Goal: Task Accomplishment & Management: Use online tool/utility

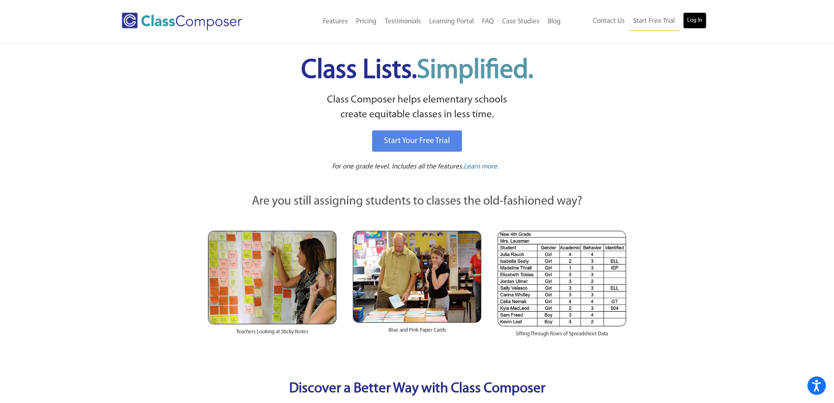
click at [701, 25] on link "Log In" at bounding box center [694, 20] width 23 height 16
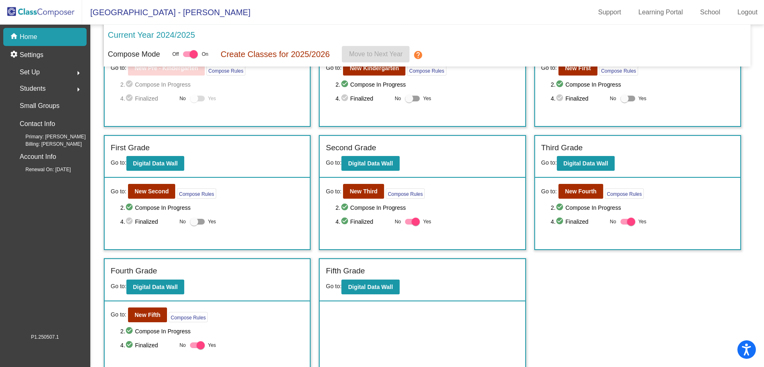
scroll to position [63, 0]
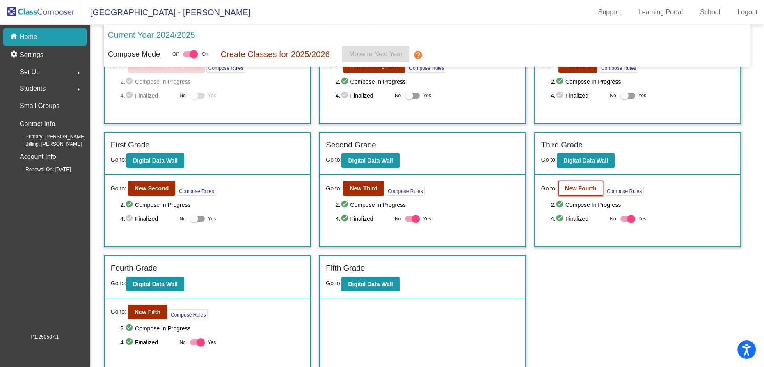
click at [589, 185] on b "New Fourth" at bounding box center [581, 188] width 32 height 7
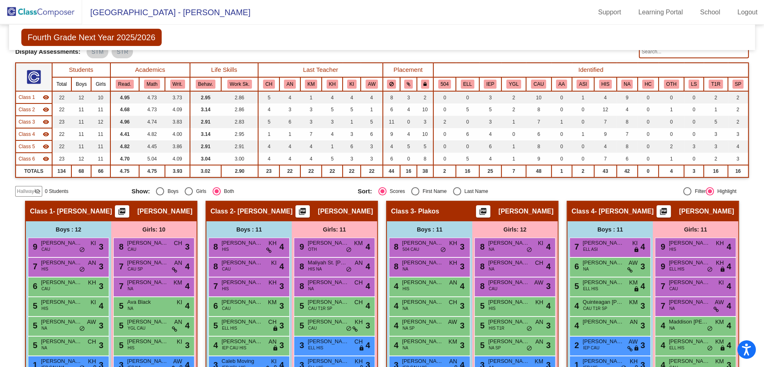
scroll to position [74, 0]
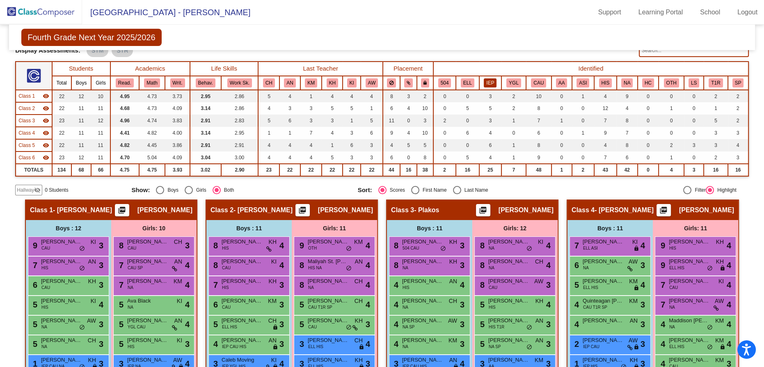
click at [494, 80] on button "IEP" at bounding box center [490, 82] width 13 height 9
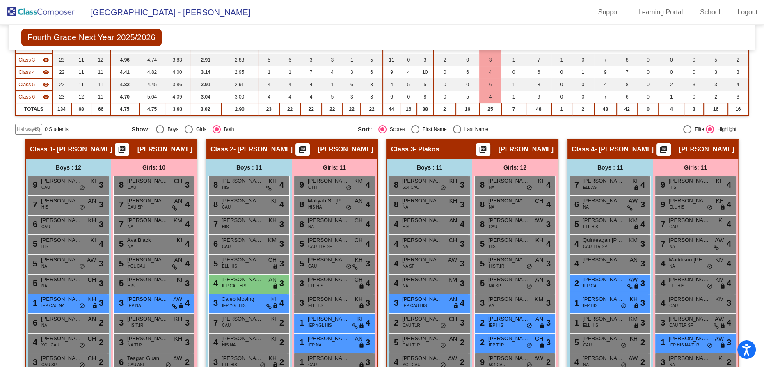
scroll to position [37, 0]
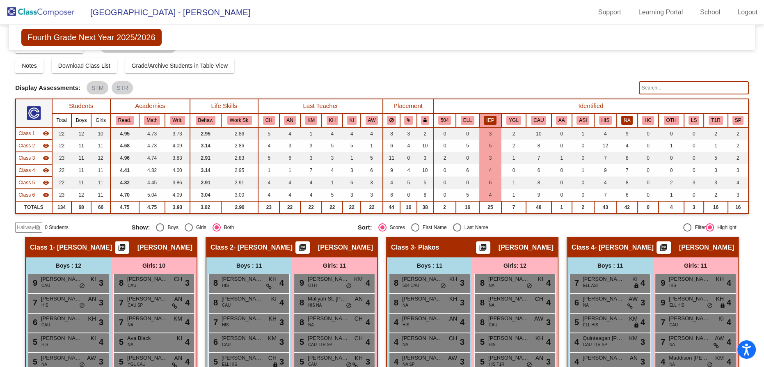
click at [622, 118] on button "NA" at bounding box center [626, 120] width 11 height 9
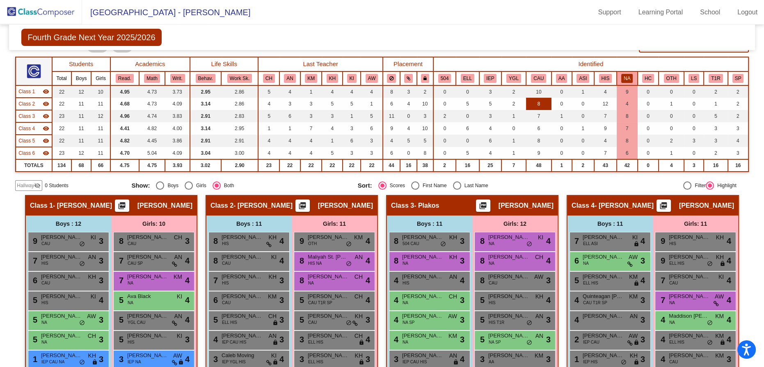
scroll to position [74, 0]
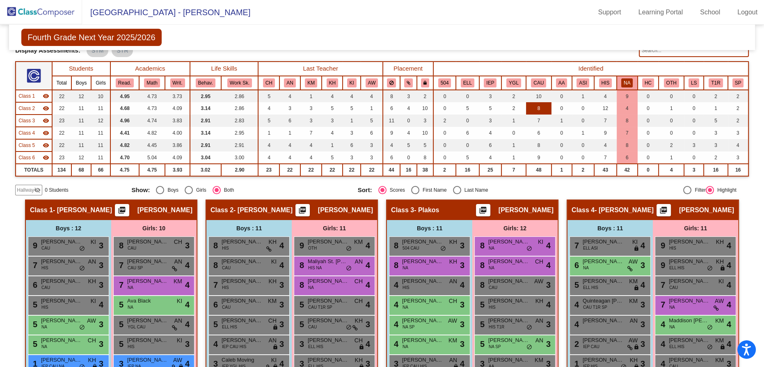
click at [534, 109] on td "8" at bounding box center [538, 108] width 25 height 12
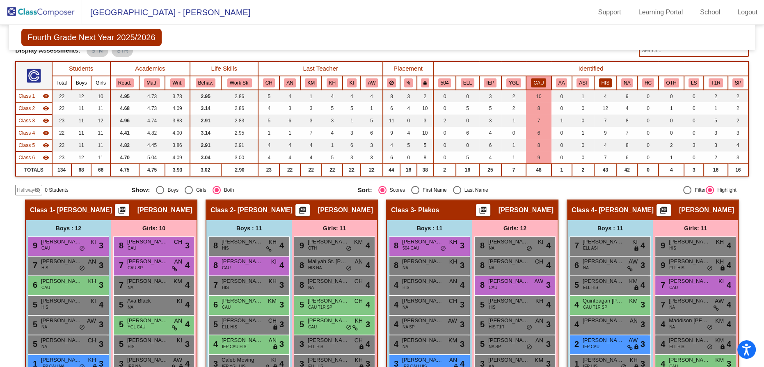
click at [604, 81] on button "HIS" at bounding box center [605, 82] width 13 height 9
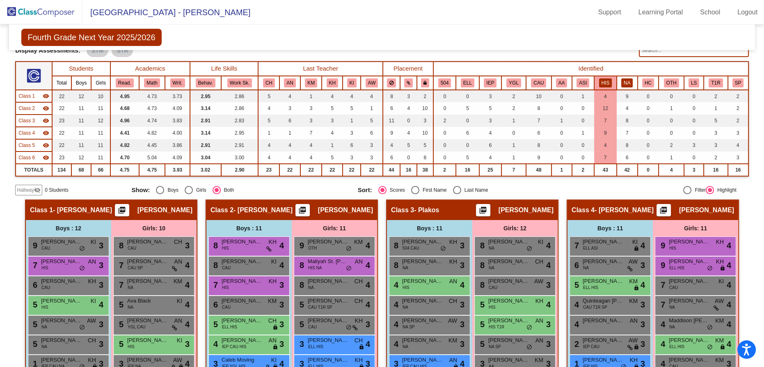
click at [628, 82] on button "NA" at bounding box center [626, 82] width 11 height 9
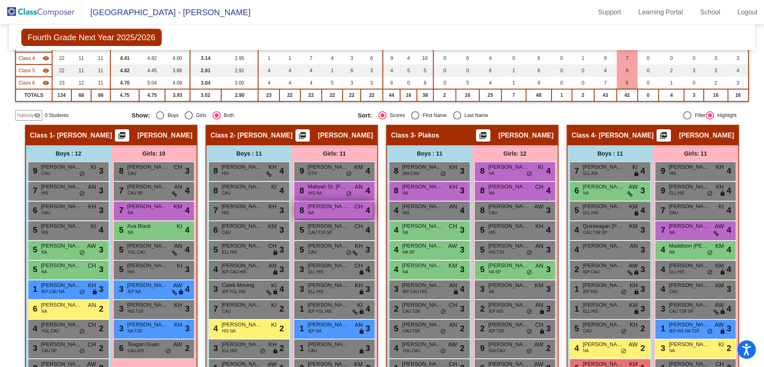
scroll to position [37, 0]
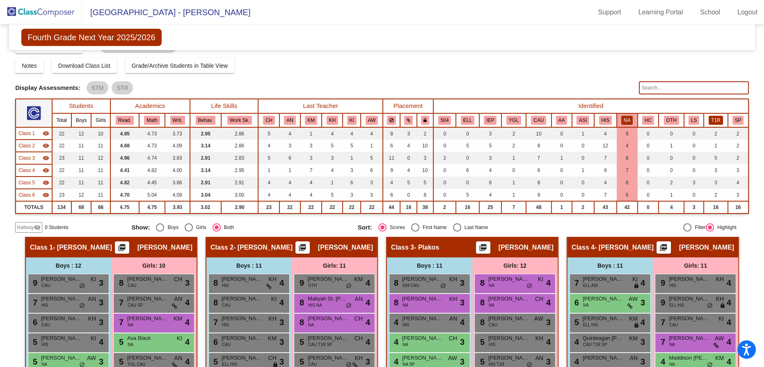
click at [710, 119] on button "T1R" at bounding box center [716, 120] width 14 height 9
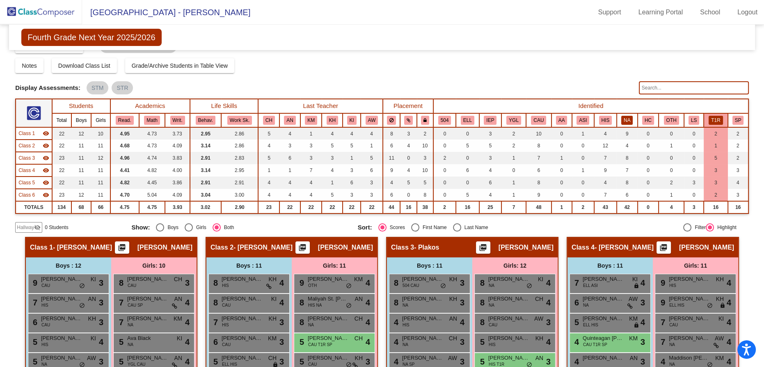
click at [624, 121] on button "NA" at bounding box center [626, 120] width 11 height 9
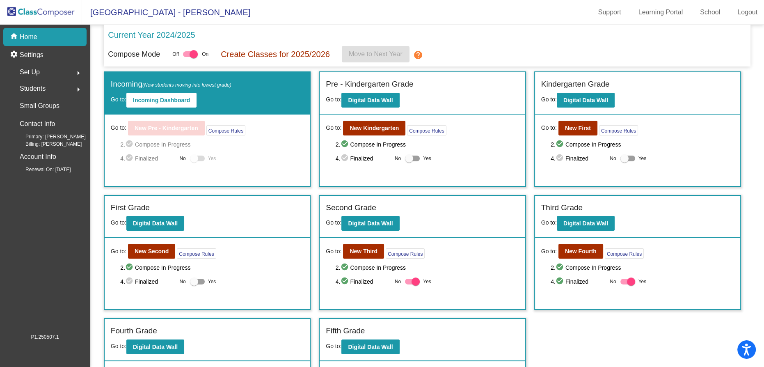
scroll to position [63, 0]
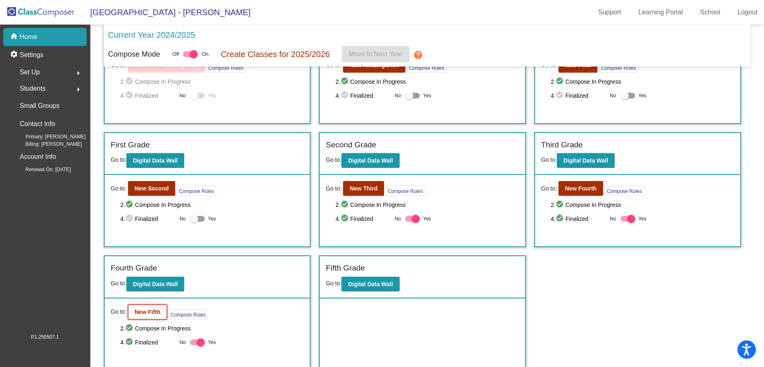
click at [141, 309] on b "New Fifth" at bounding box center [148, 312] width 26 height 7
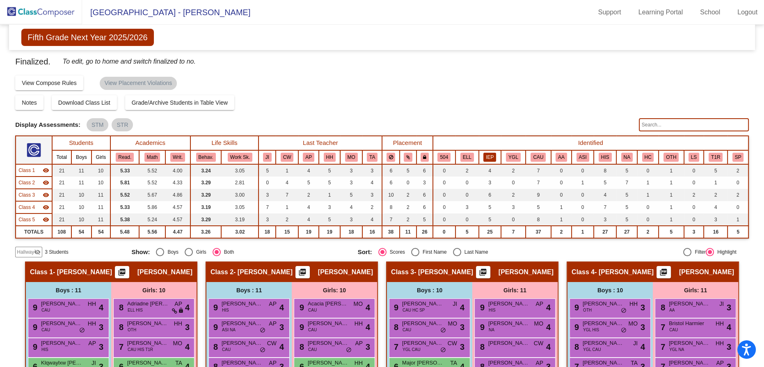
click at [487, 154] on button "IEP" at bounding box center [489, 157] width 13 height 9
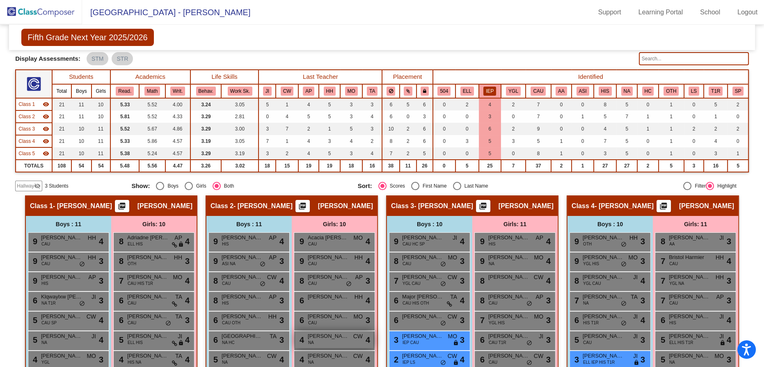
scroll to position [37, 0]
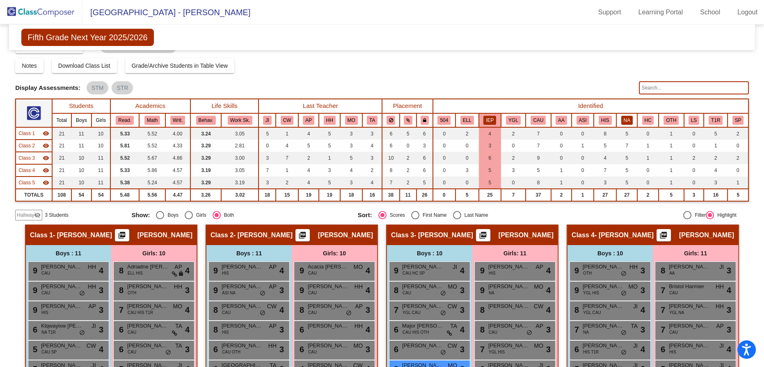
click at [623, 120] on button "NA" at bounding box center [626, 120] width 11 height 9
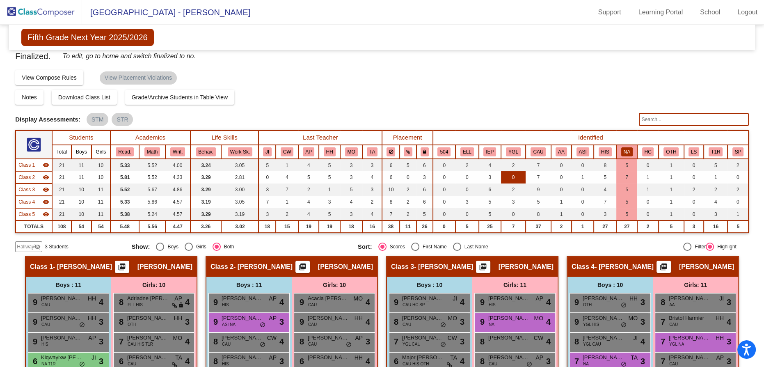
scroll to position [0, 0]
